Goal: Find specific page/section: Find specific page/section

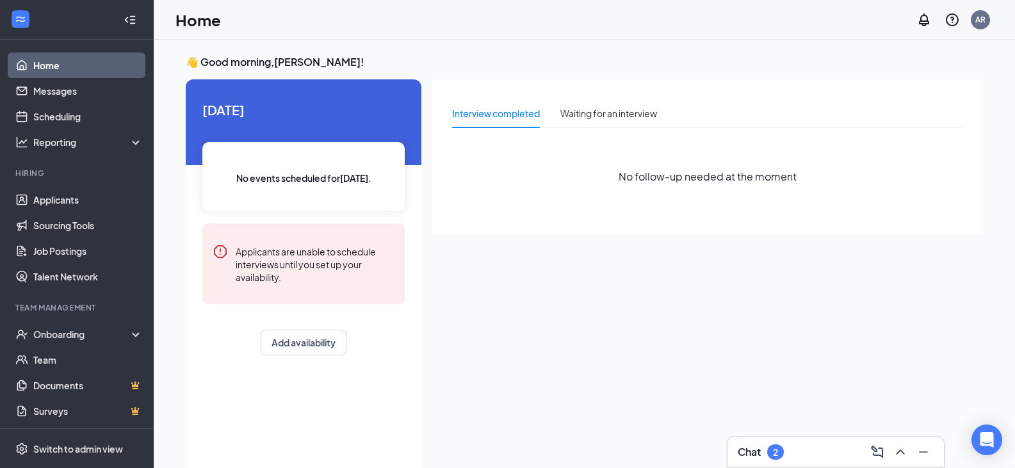
click at [548, 111] on div "Interview completed Waiting for an interview" at bounding box center [554, 113] width 205 height 29
click at [573, 110] on div "Waiting for an interview" at bounding box center [608, 113] width 97 height 14
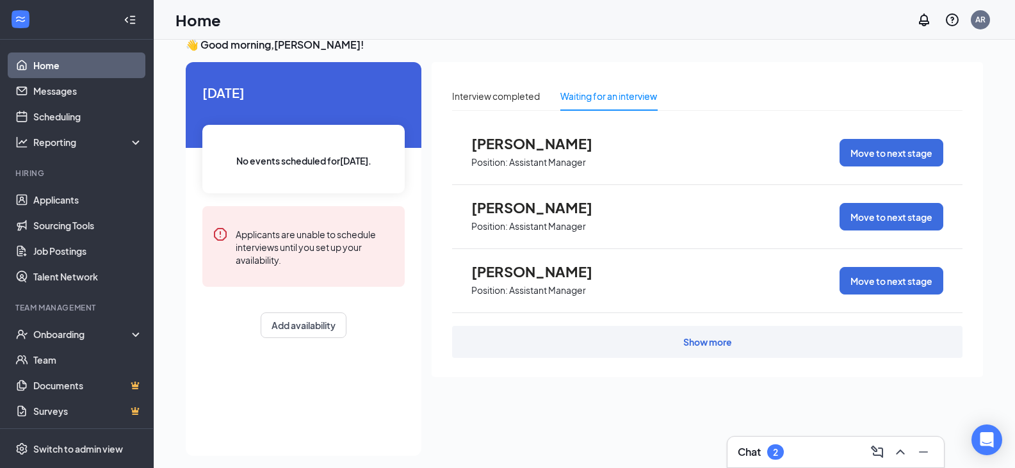
scroll to position [27, 0]
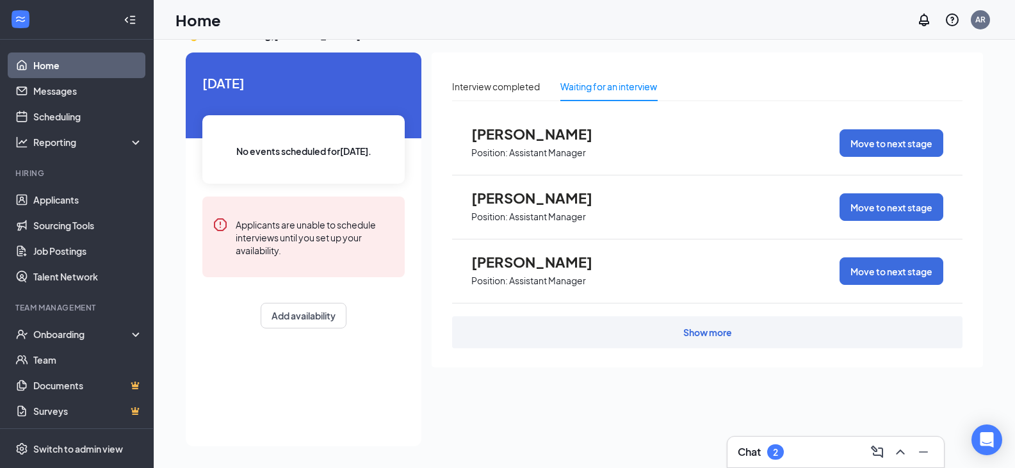
click at [674, 327] on div "Show more" at bounding box center [707, 332] width 510 height 32
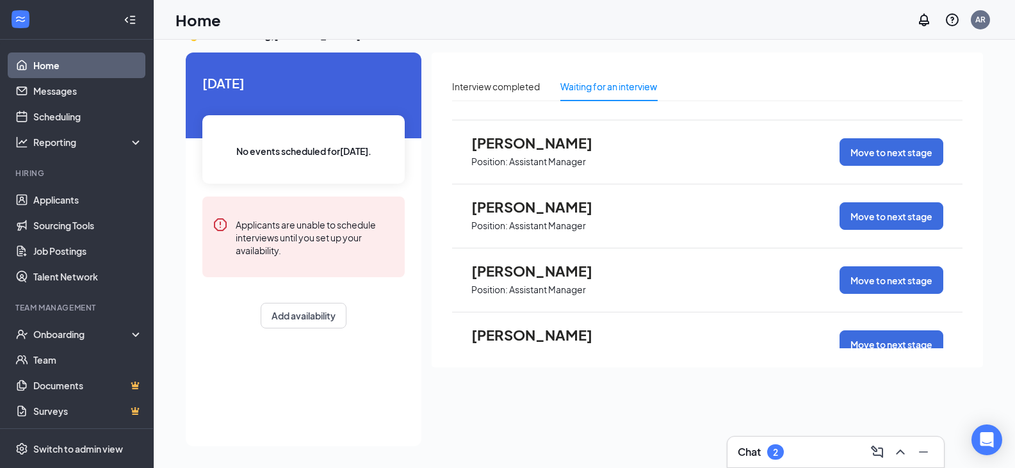
scroll to position [0, 0]
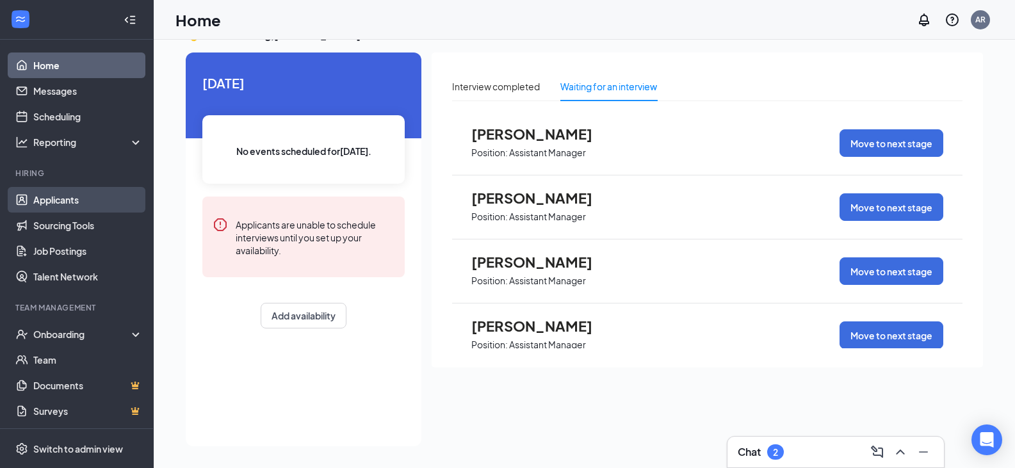
click at [93, 196] on link "Applicants" at bounding box center [88, 200] width 110 height 26
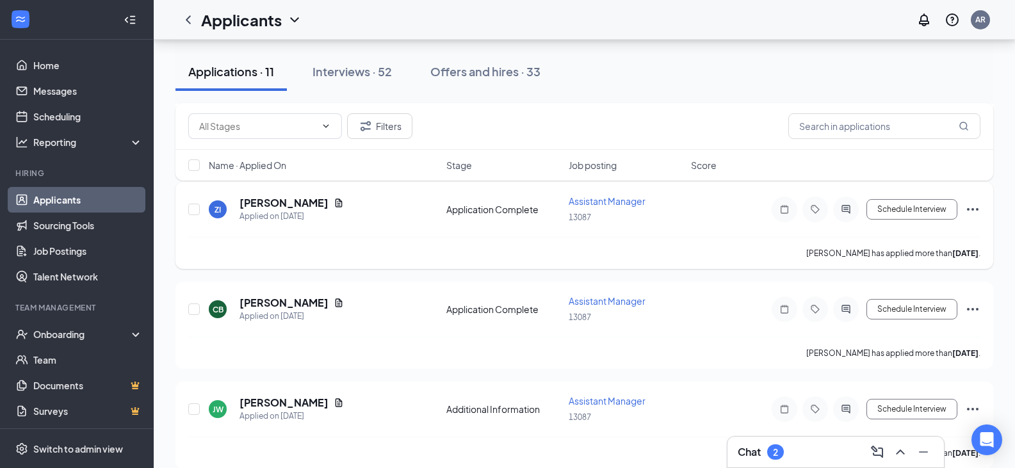
scroll to position [943, 0]
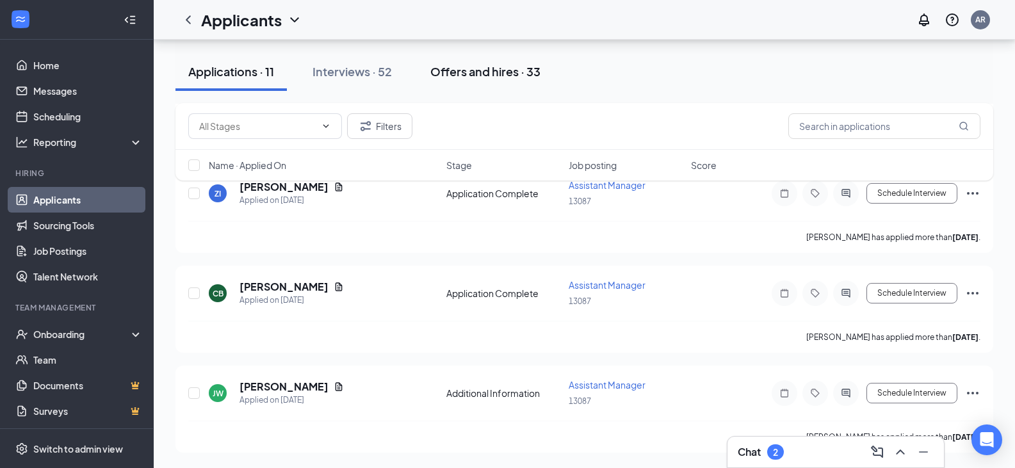
click at [457, 61] on button "Offers and hires · 33" at bounding box center [486, 72] width 136 height 38
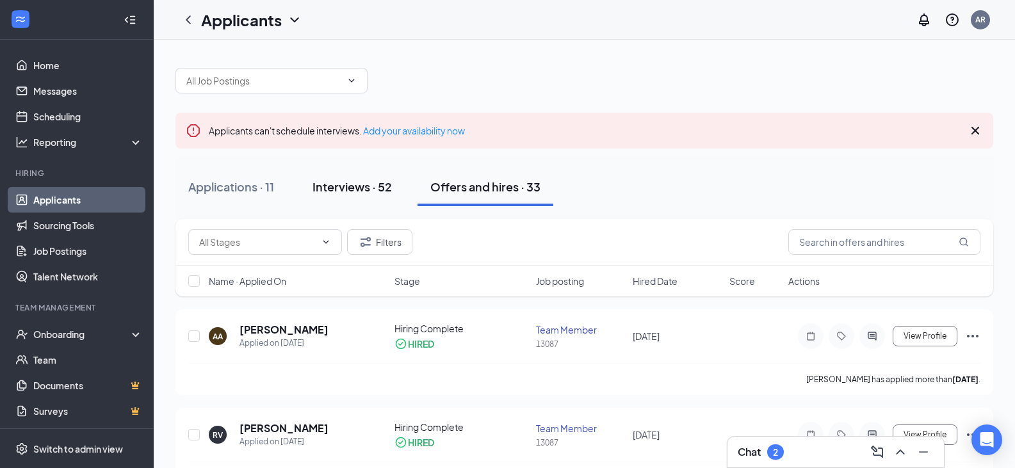
click at [372, 186] on div "Interviews · 52" at bounding box center [352, 187] width 79 height 16
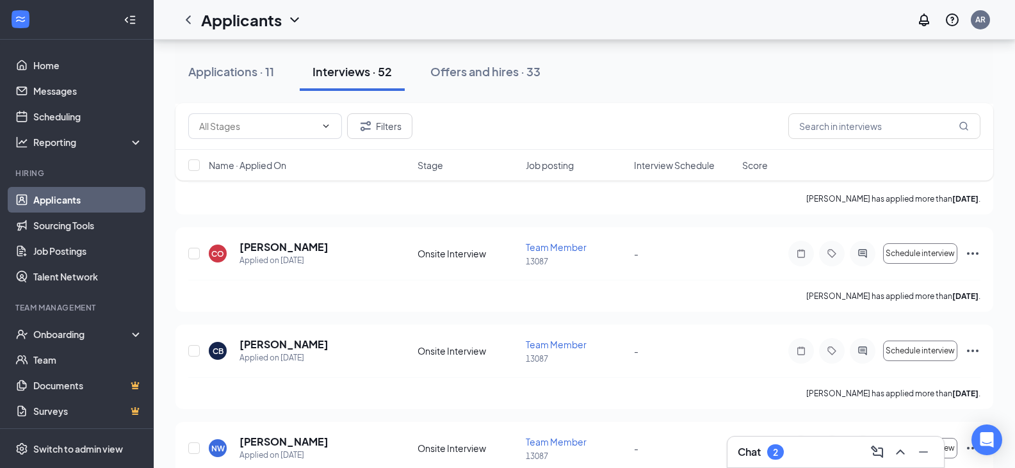
scroll to position [768, 0]
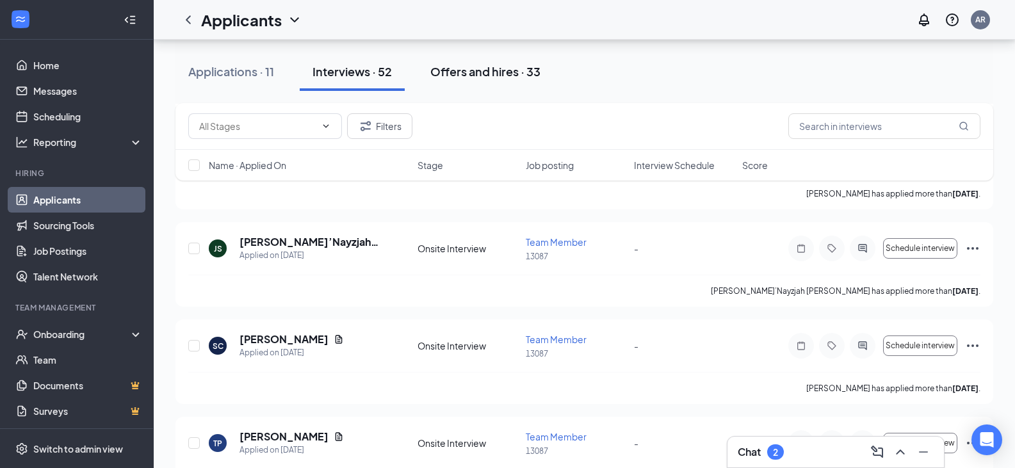
click at [507, 76] on div "Offers and hires · 33" at bounding box center [485, 71] width 110 height 16
